Goal: Information Seeking & Learning: Learn about a topic

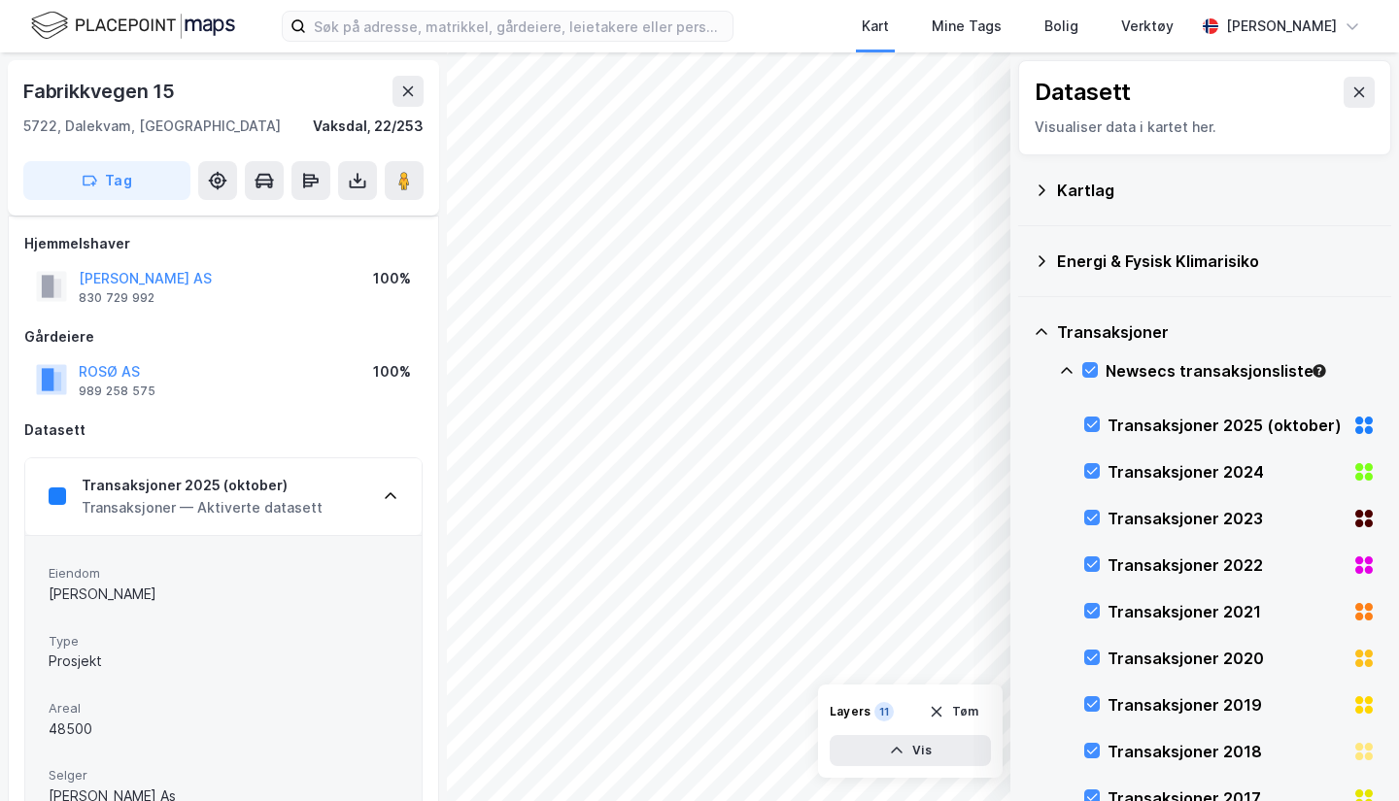
scroll to position [194, 0]
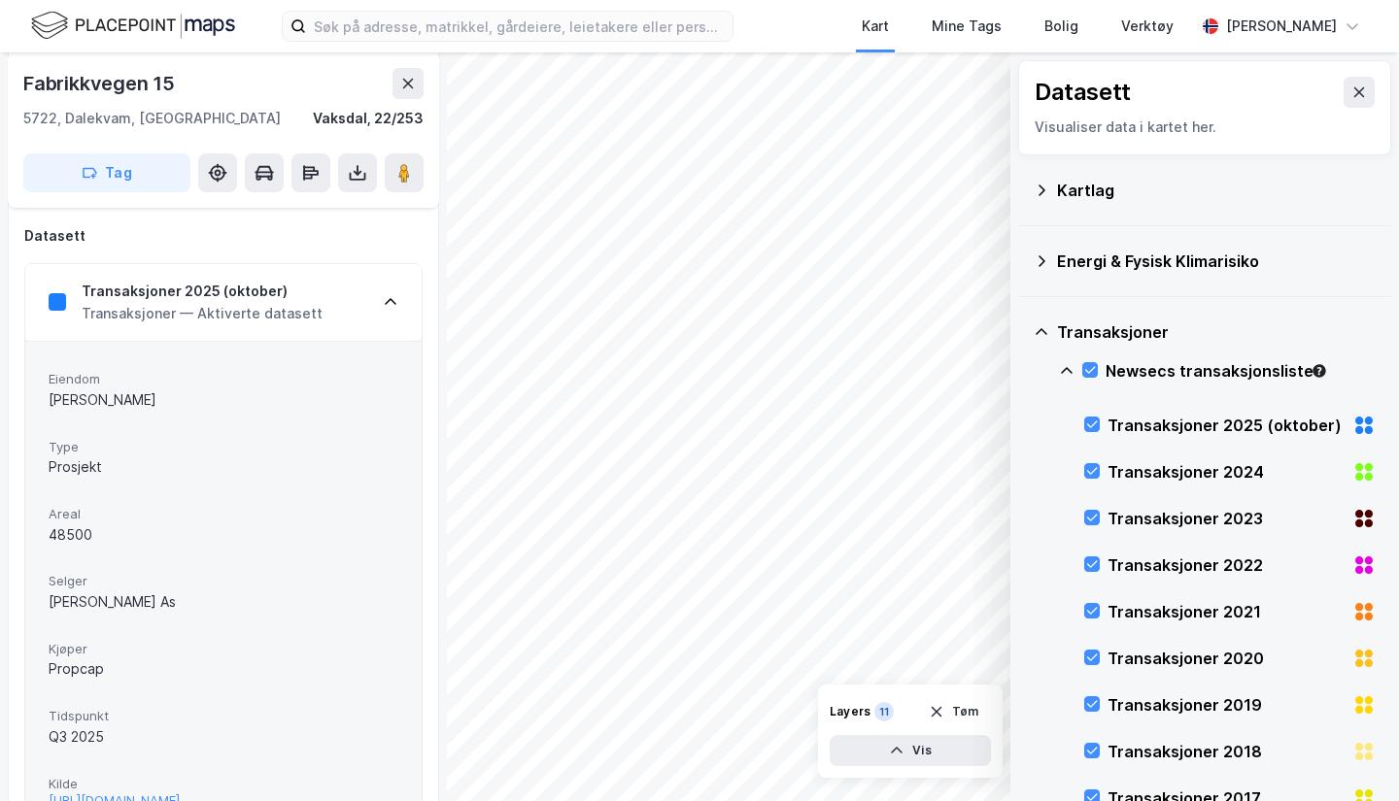
click at [400, 80] on icon at bounding box center [408, 84] width 16 height 16
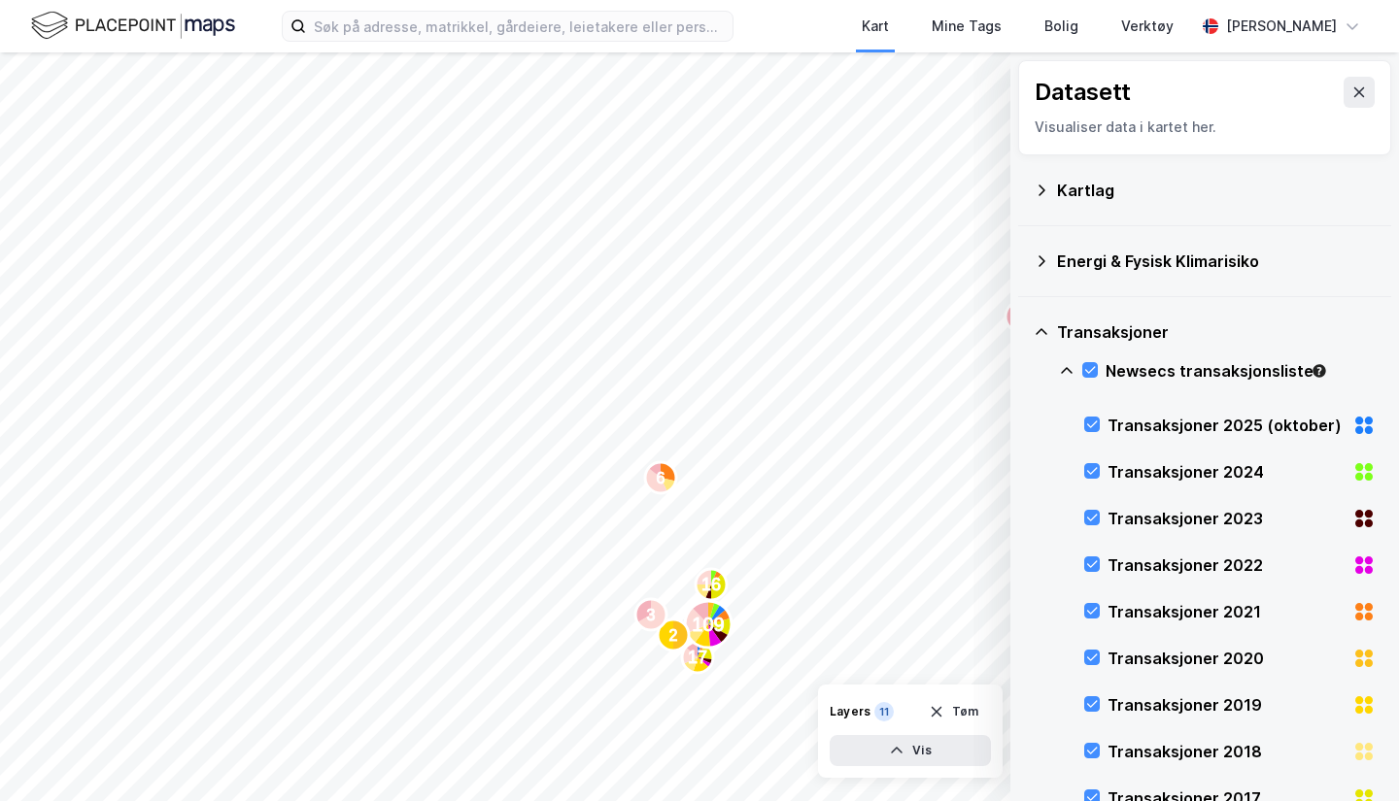
click at [1351, 92] on icon at bounding box center [1359, 93] width 16 height 16
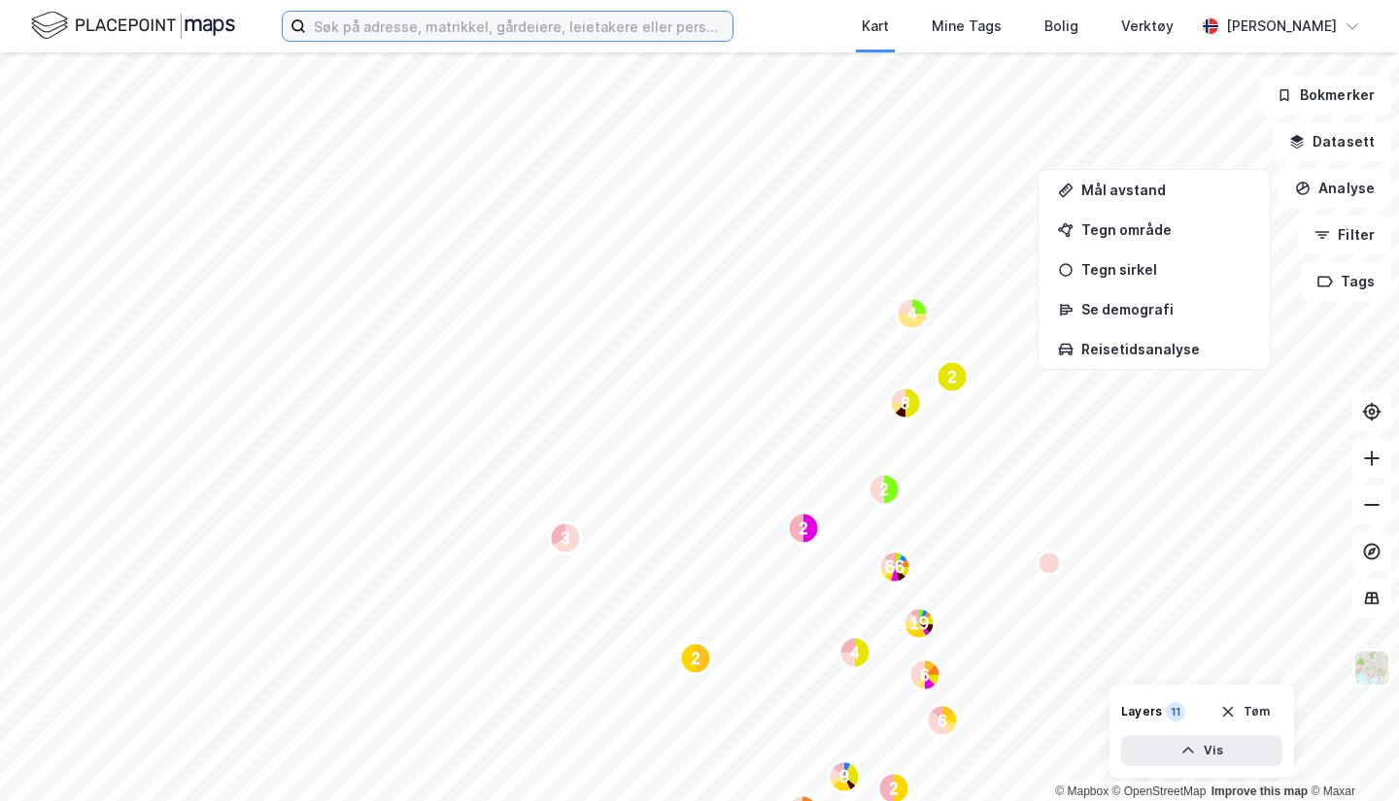
click at [584, 17] on input at bounding box center [519, 26] width 426 height 29
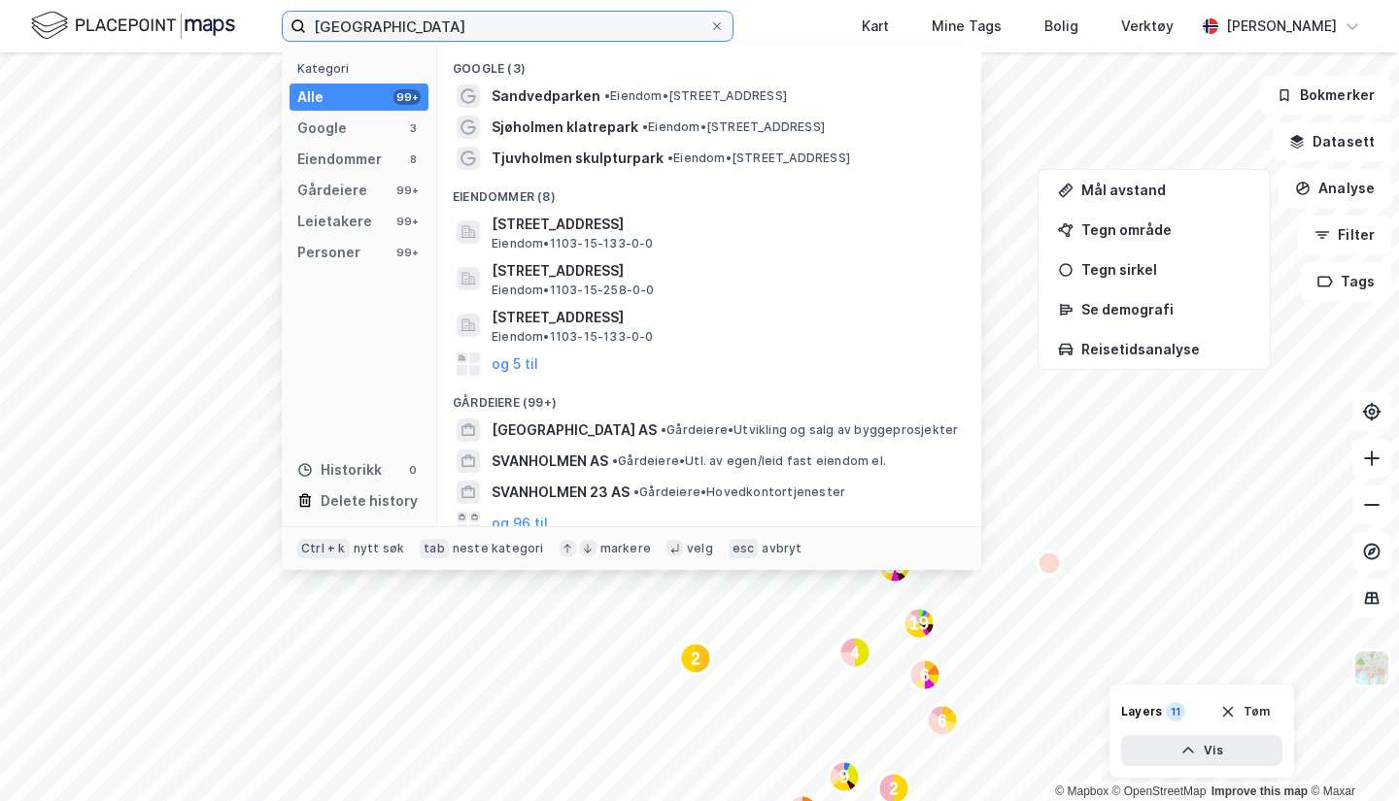
type input "[GEOGRAPHIC_DATA]"
click at [590, 435] on span "[GEOGRAPHIC_DATA] AS" at bounding box center [574, 430] width 165 height 23
